Goal: Submit feedback/report problem

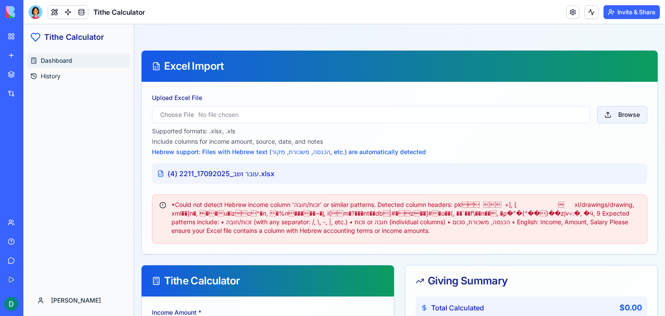
click at [618, 115] on button "Browse" at bounding box center [622, 114] width 50 height 17
type input "**********"
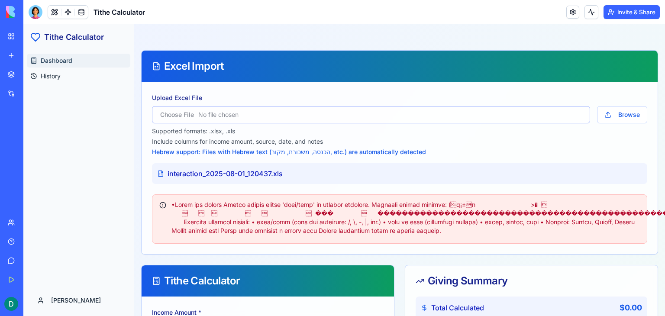
click at [234, 113] on input "Upload Excel File" at bounding box center [371, 114] width 438 height 17
click at [624, 120] on button "Browse" at bounding box center [622, 114] width 50 height 17
type input "**********"
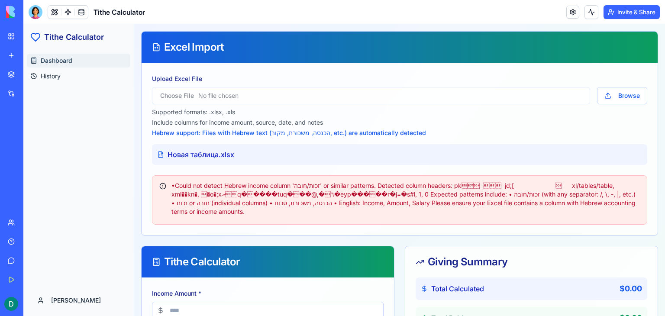
scroll to position [19, 0]
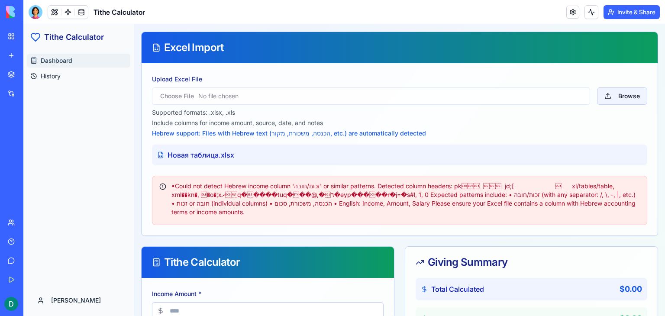
click at [627, 101] on button "Browse" at bounding box center [622, 95] width 50 height 17
type input "**********"
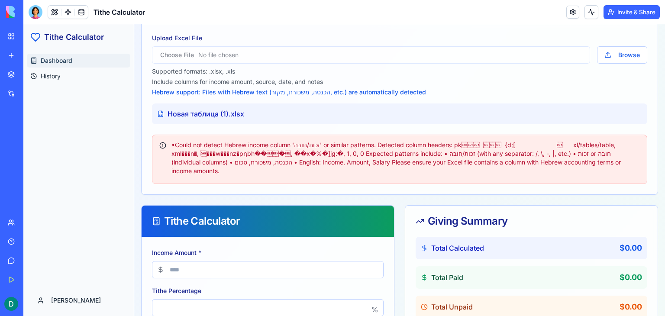
scroll to position [61, 0]
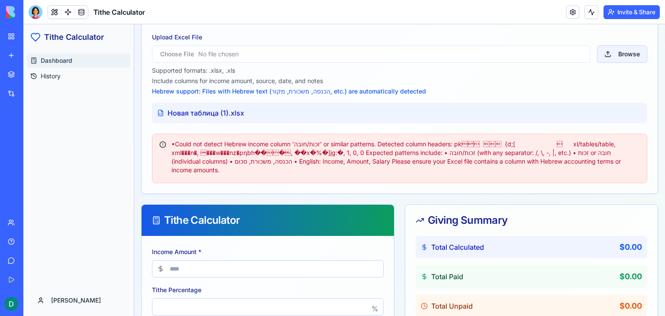
click at [620, 61] on button "Browse" at bounding box center [622, 53] width 50 height 17
type input "**********"
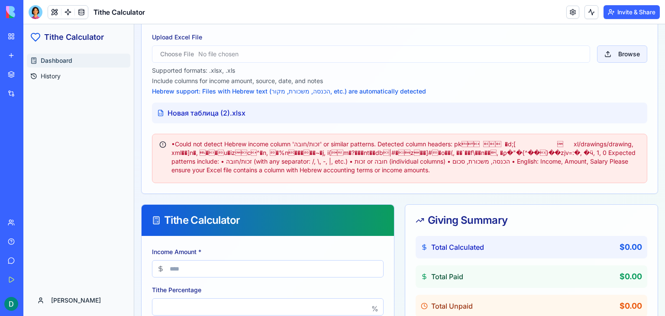
click at [624, 51] on button "Browse" at bounding box center [622, 53] width 50 height 17
type input "**********"
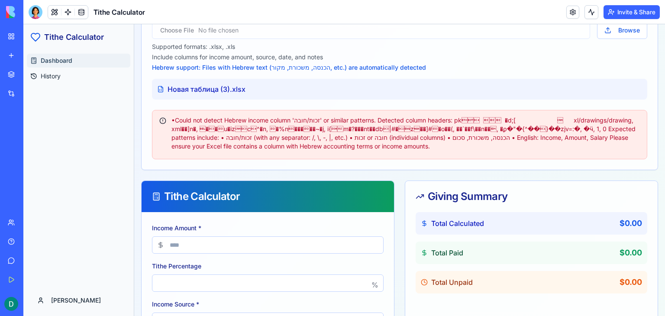
scroll to position [0, 0]
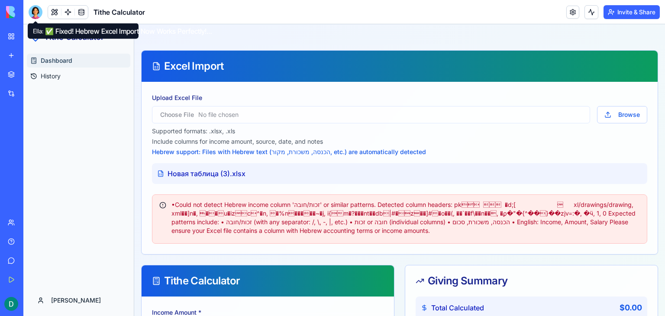
click at [35, 10] on div at bounding box center [36, 12] width 14 height 14
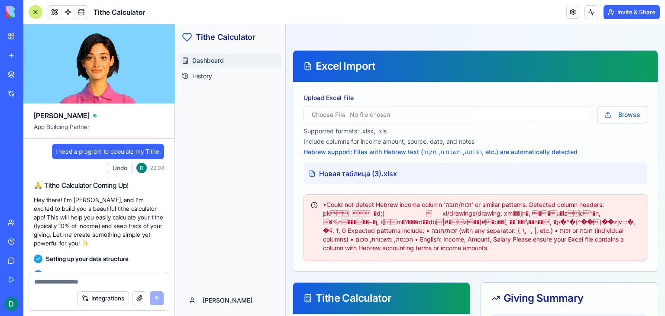
click at [151, 148] on span "I need a program to calculate my Tithe." at bounding box center [107, 151] width 105 height 9
copy span "I need a program to calculate my Tithe."
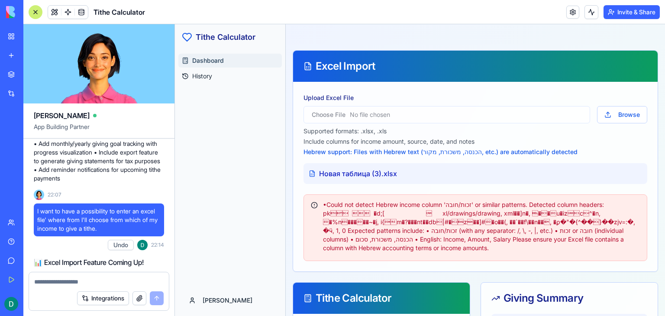
scroll to position [233, 0]
click at [118, 231] on span "I want to have a possibility to enter an excel file' where from I'll choose fro…" at bounding box center [98, 219] width 123 height 26
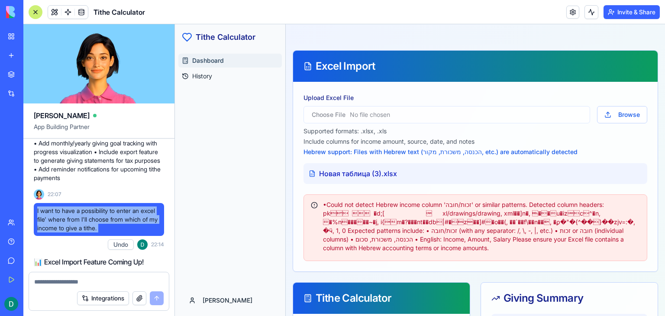
click at [118, 231] on span "I want to have a possibility to enter an excel file' where from I'll choose fro…" at bounding box center [98, 219] width 123 height 26
copy span "I want to have a possibility to enter an excel file' where from I'll choose fro…"
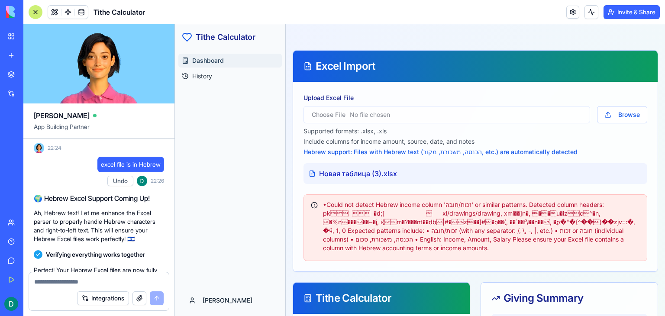
scroll to position [863, 0]
click at [124, 168] on span "excel file is in Hebrew" at bounding box center [131, 164] width 60 height 9
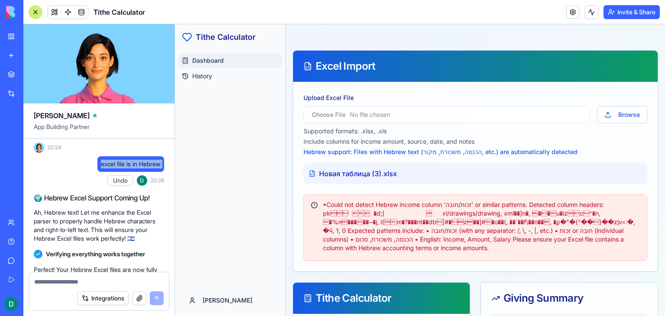
click at [124, 168] on span "excel file is in Hebrew" at bounding box center [131, 164] width 60 height 9
copy span "excel file is in Hebrew"
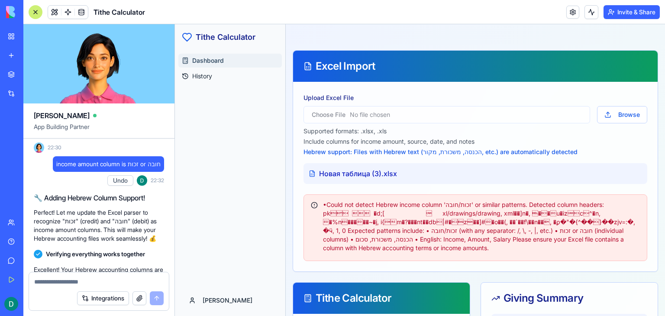
scroll to position [1087, 0]
